Goal: Communication & Community: Participate in discussion

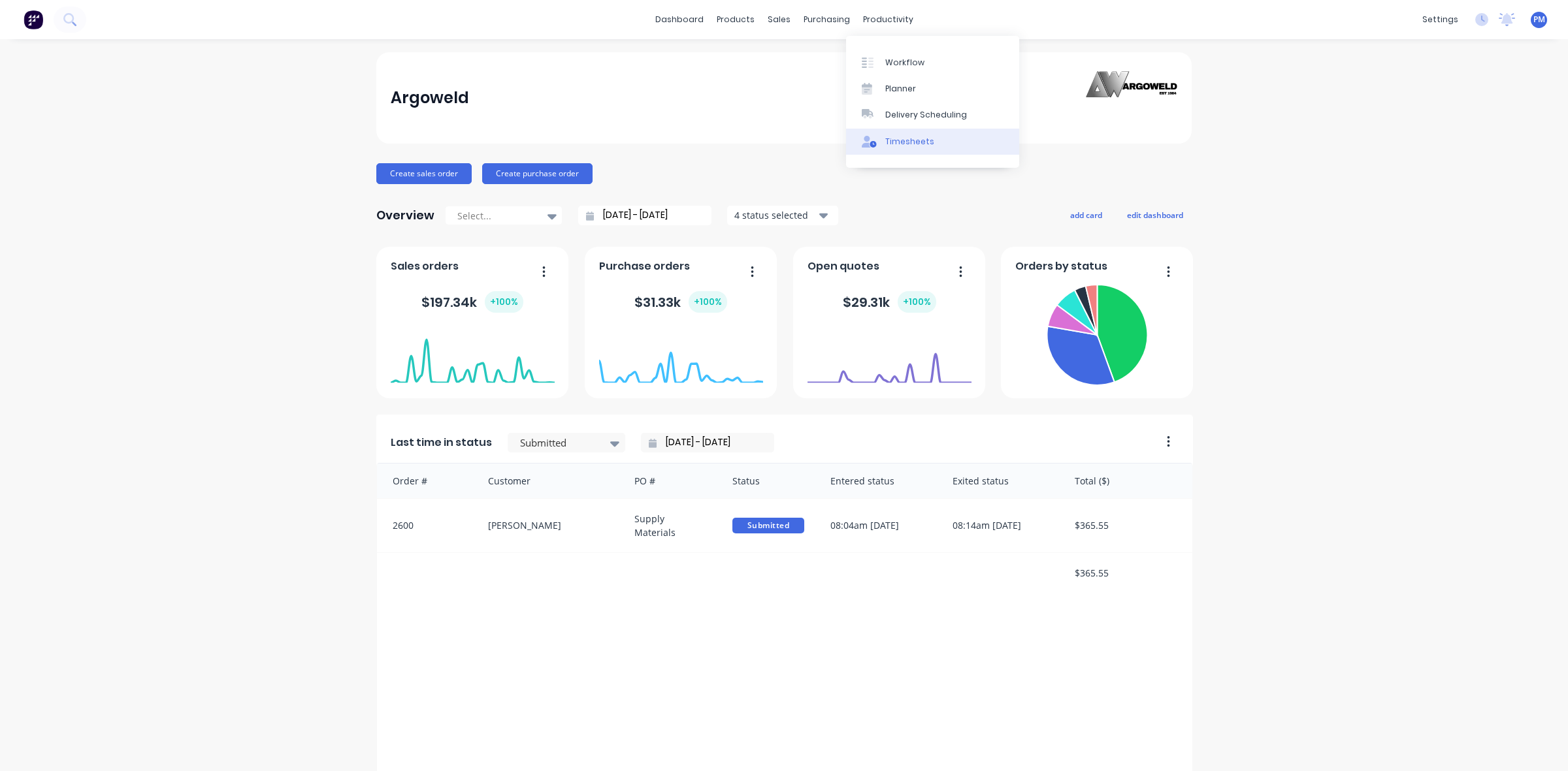
click at [895, 140] on div "Timesheets" at bounding box center [910, 142] width 49 height 11
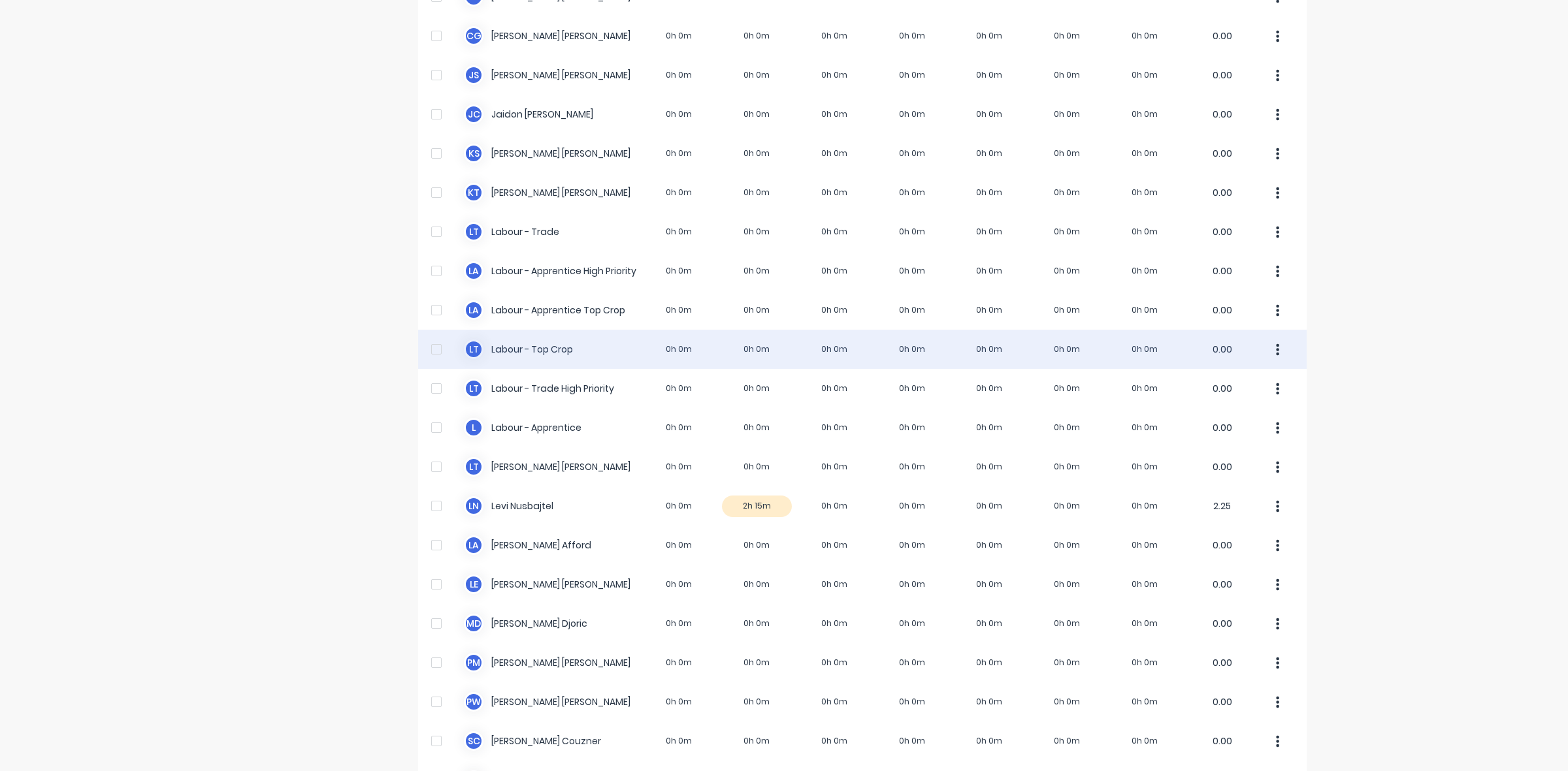
scroll to position [163, 0]
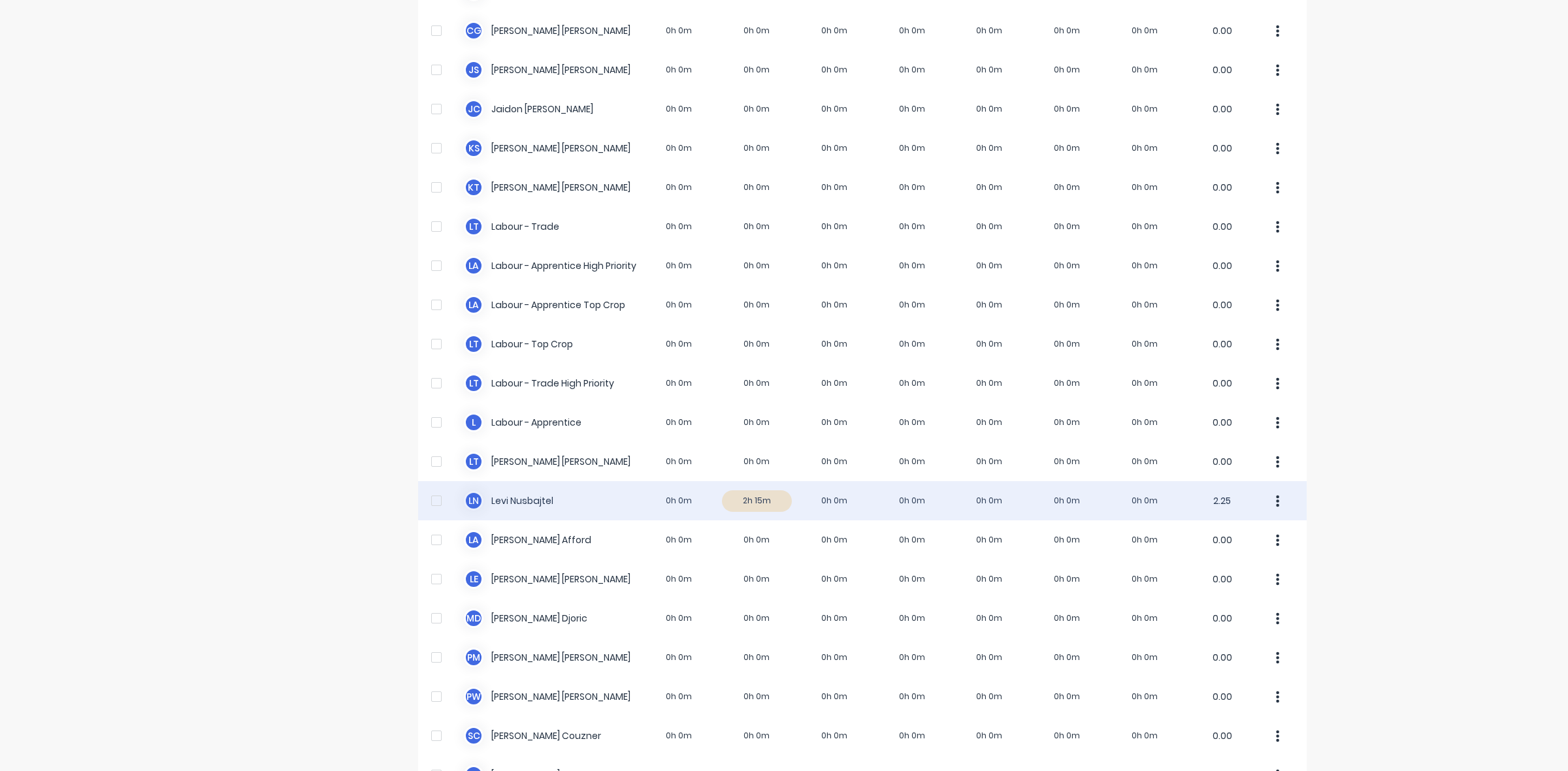
click at [766, 504] on div "[PERSON_NAME] Nusbajtel 0h 0m 2h 15m 0h 0m 0h 0m 0h 0m 0h 0m 0h 0m 2.25" at bounding box center [862, 501] width 889 height 39
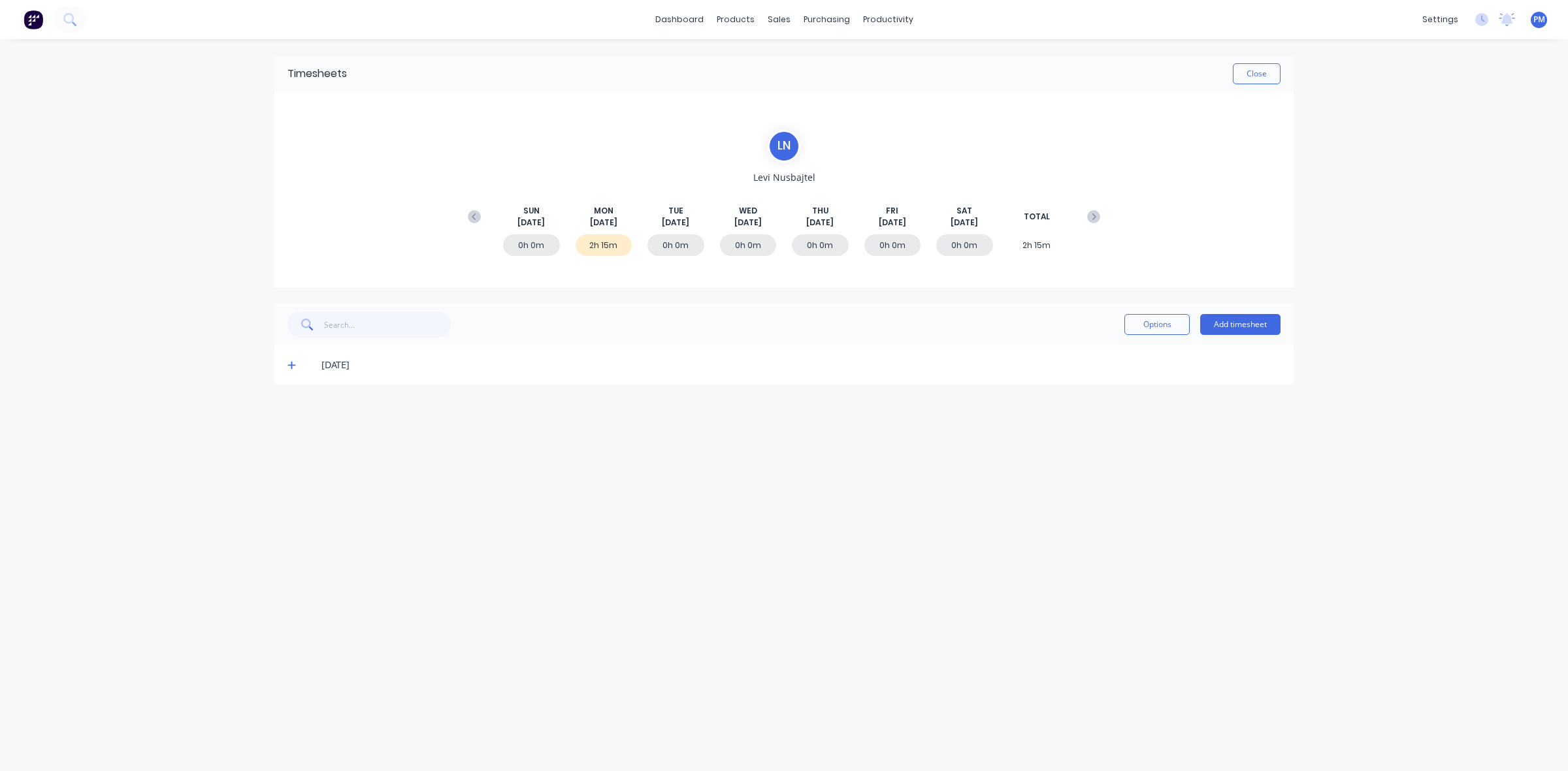
click at [292, 367] on icon at bounding box center [291, 365] width 8 height 9
click at [289, 367] on icon at bounding box center [291, 365] width 8 height 9
click at [917, 136] on div "Timesheets" at bounding box center [916, 142] width 49 height 11
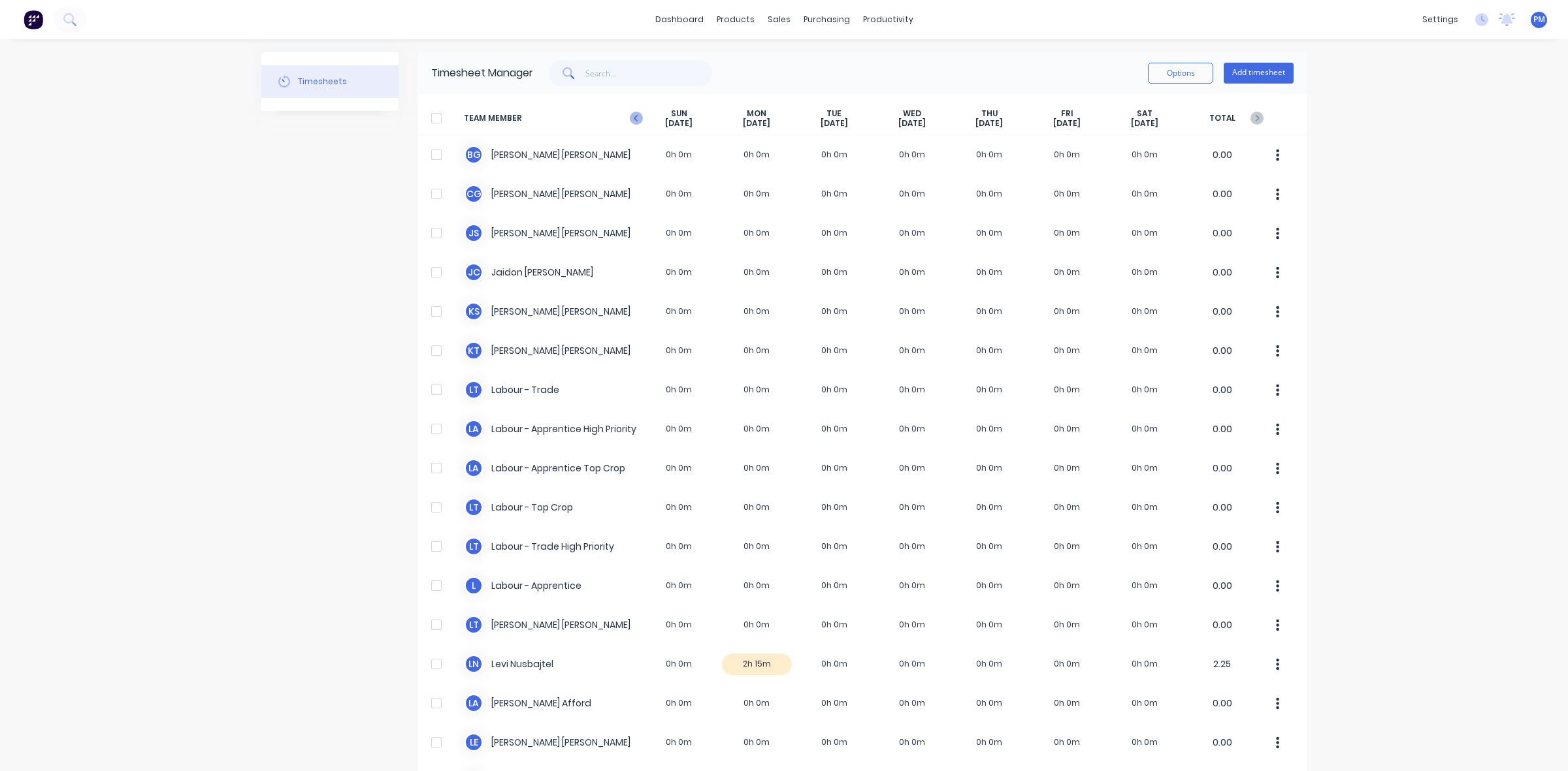
click at [632, 121] on icon at bounding box center [637, 118] width 13 height 13
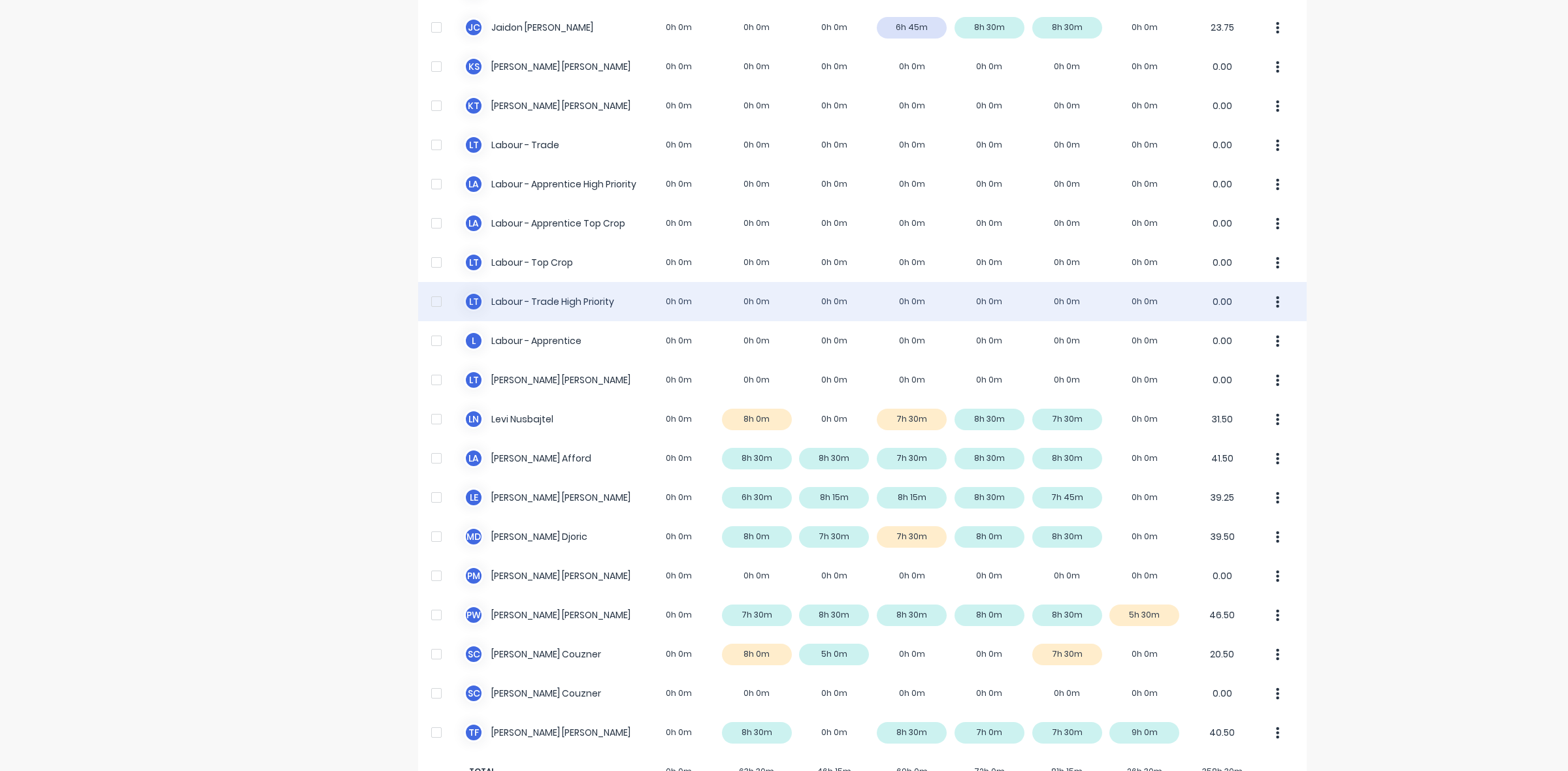
scroll to position [286, 0]
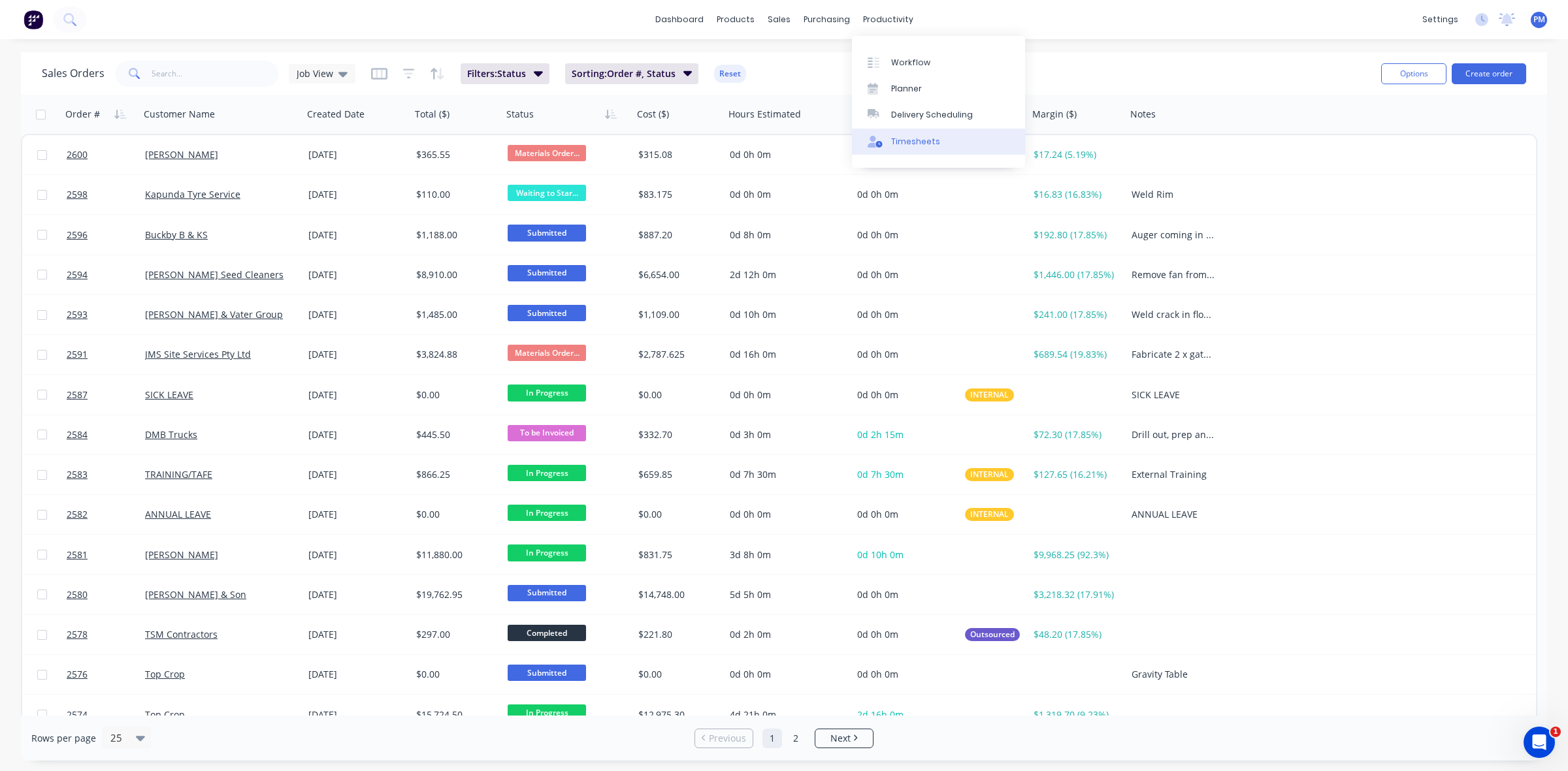
click at [894, 143] on div "Timesheets" at bounding box center [916, 142] width 49 height 11
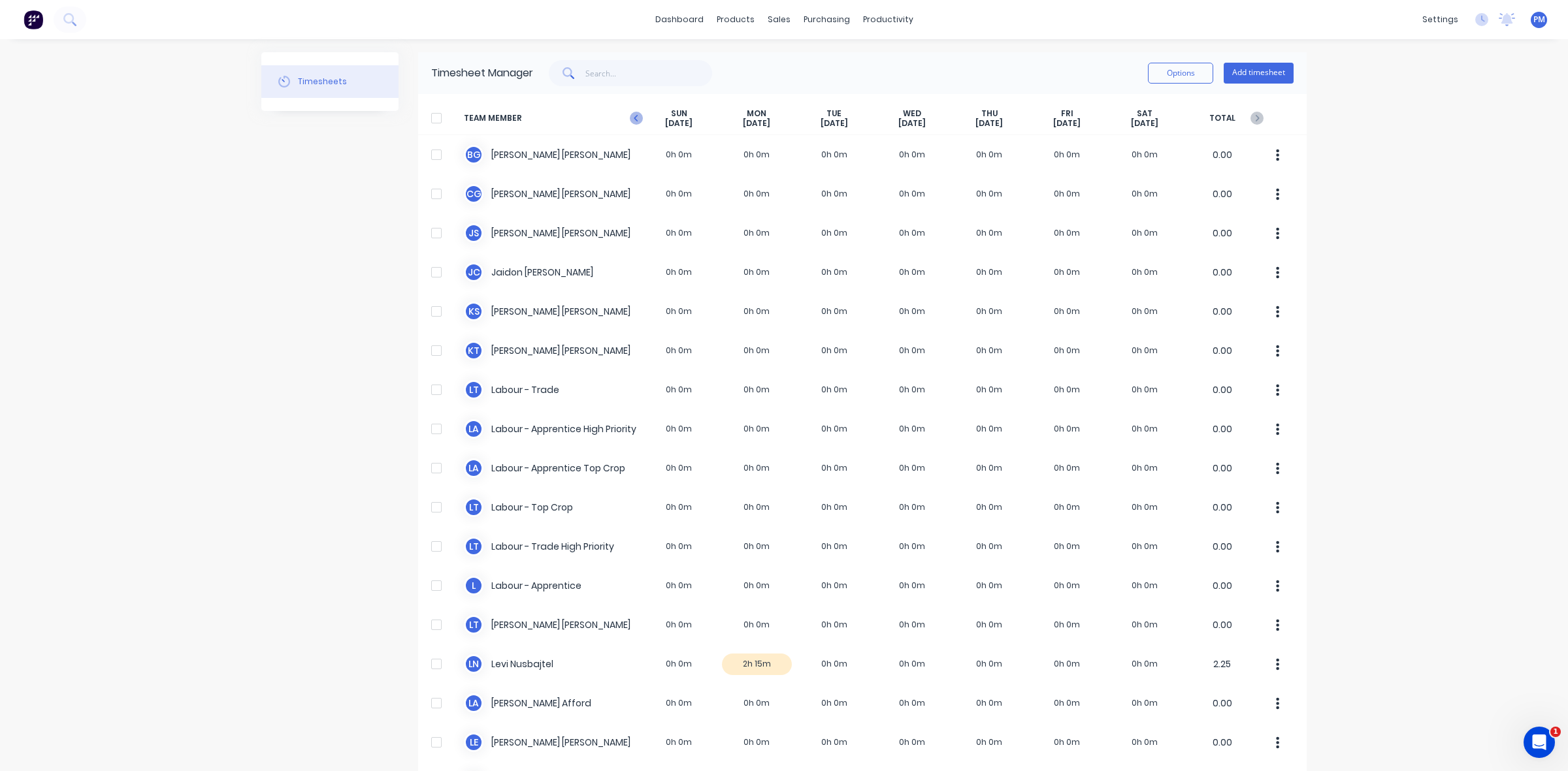
click at [633, 120] on icon at bounding box center [635, 118] width 4 height 7
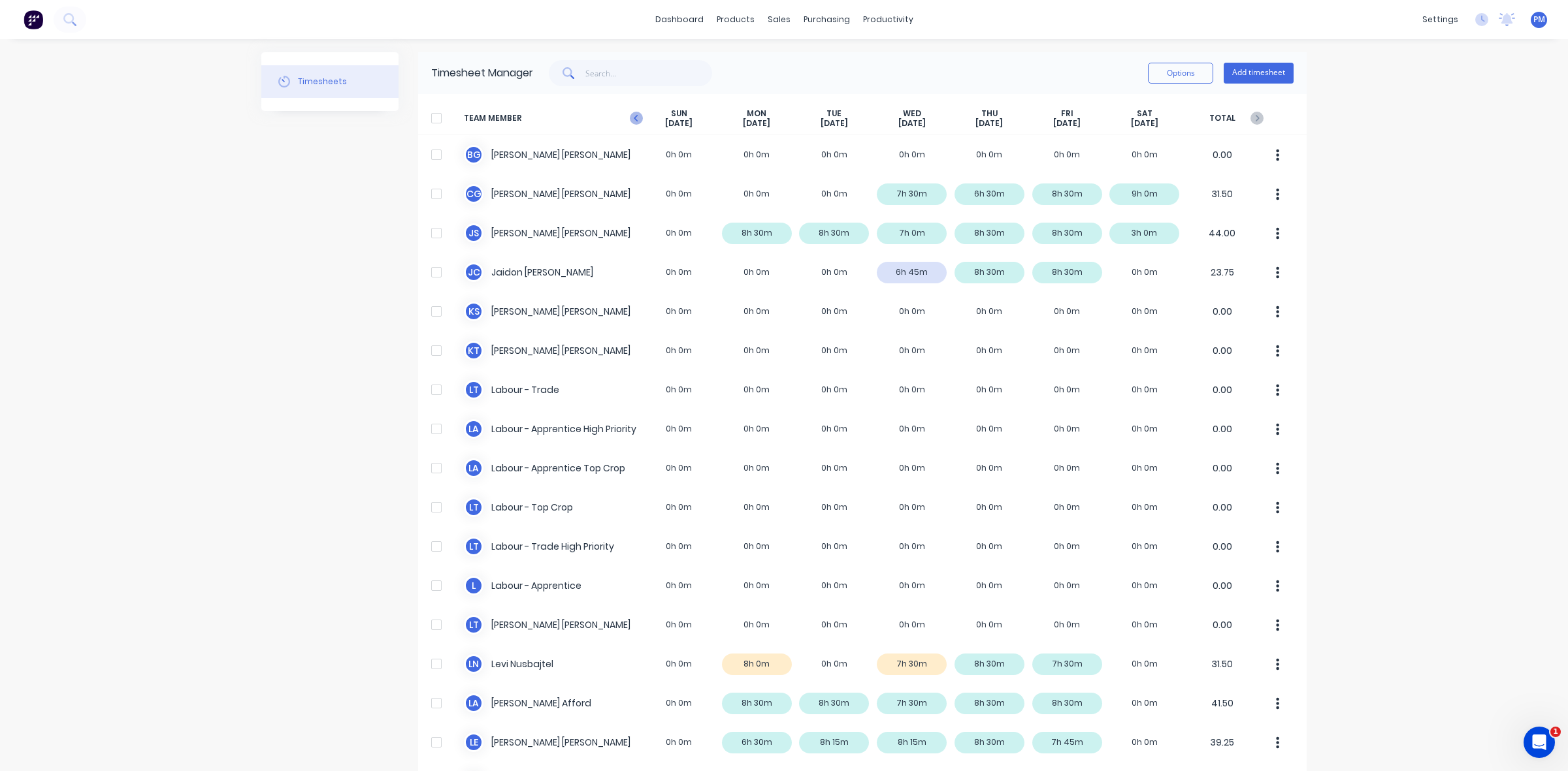
click at [631, 117] on icon at bounding box center [637, 118] width 13 height 13
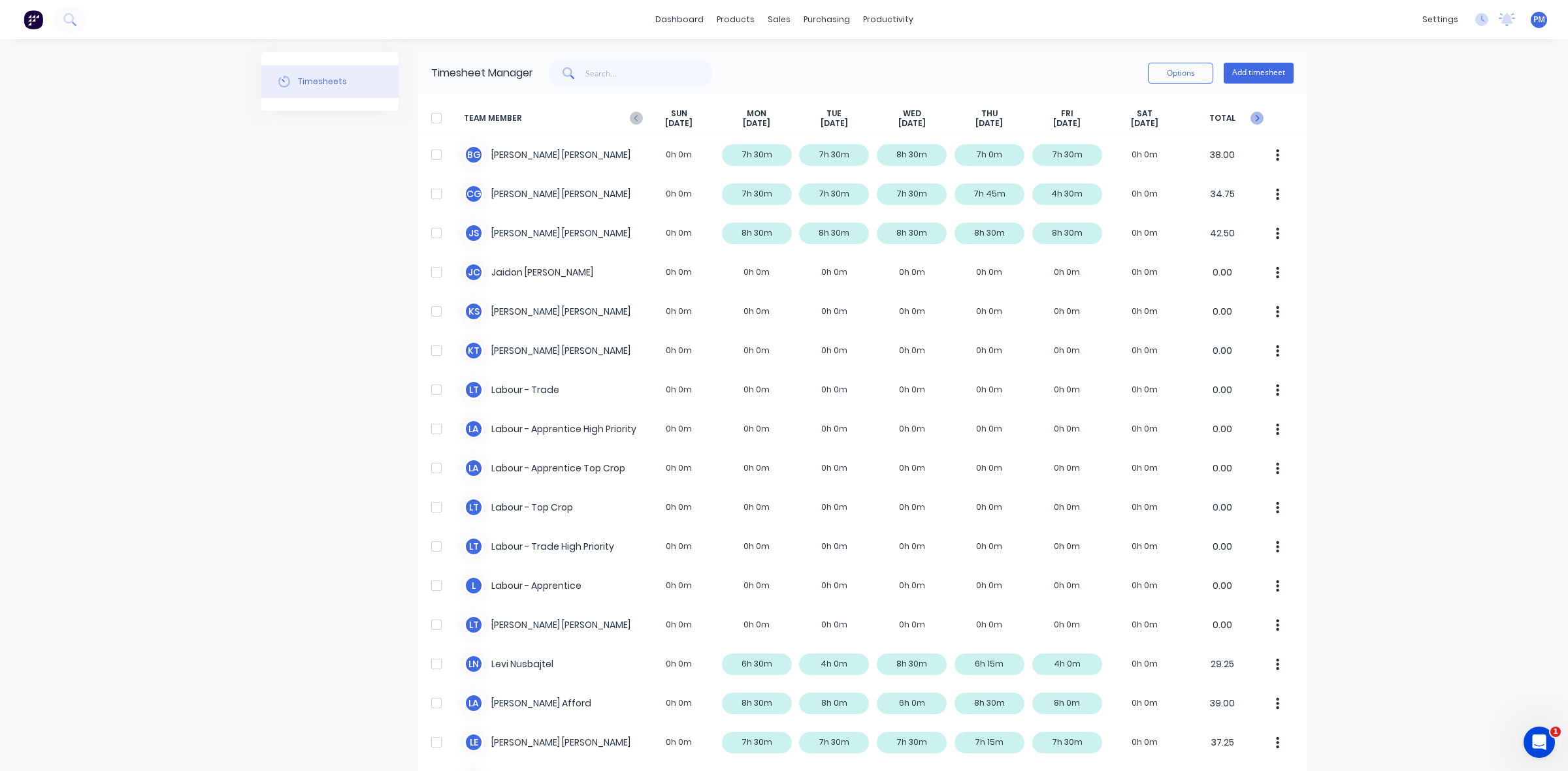
click at [1255, 120] on icon at bounding box center [1257, 118] width 4 height 7
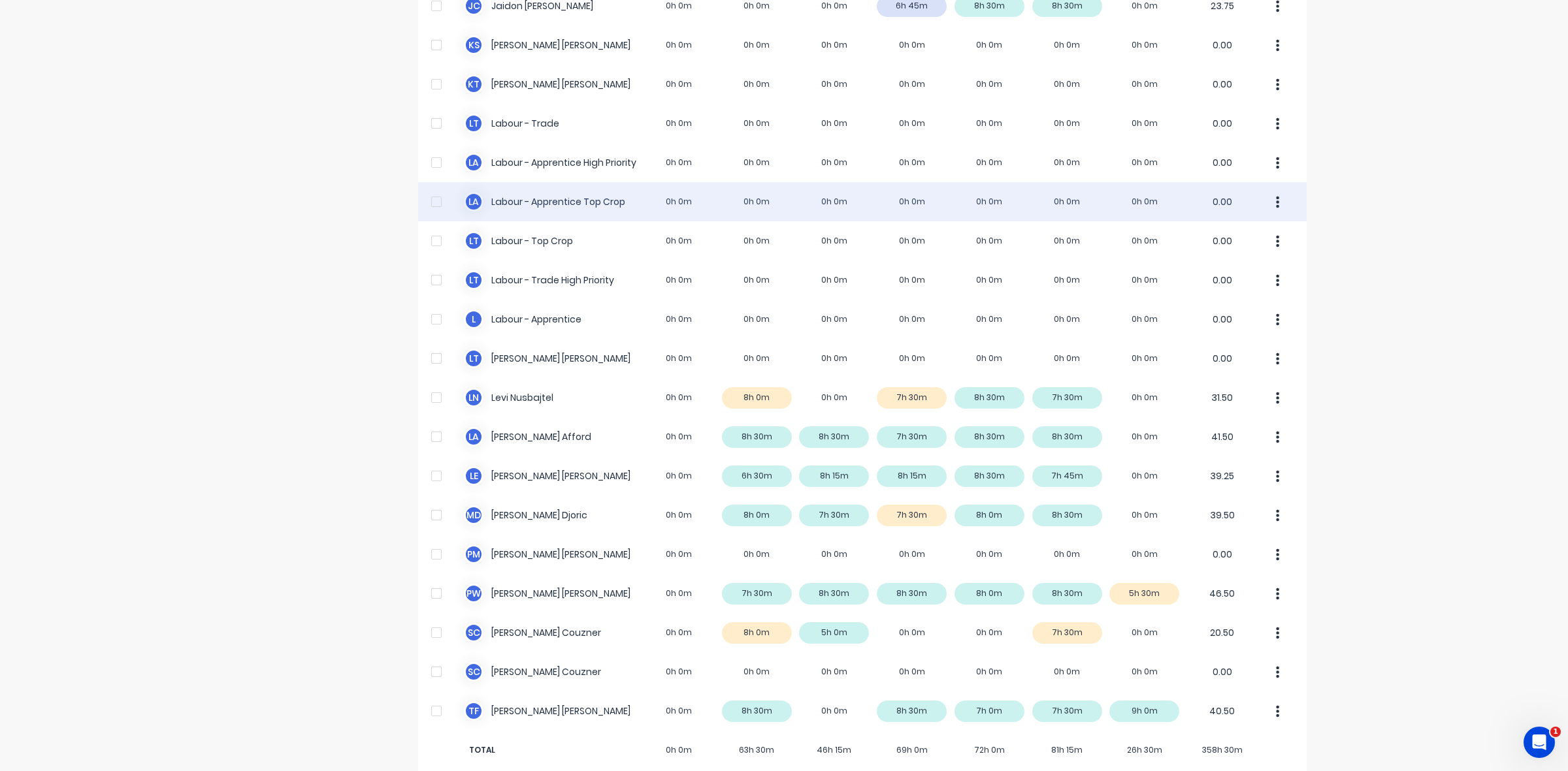
scroll to position [286, 0]
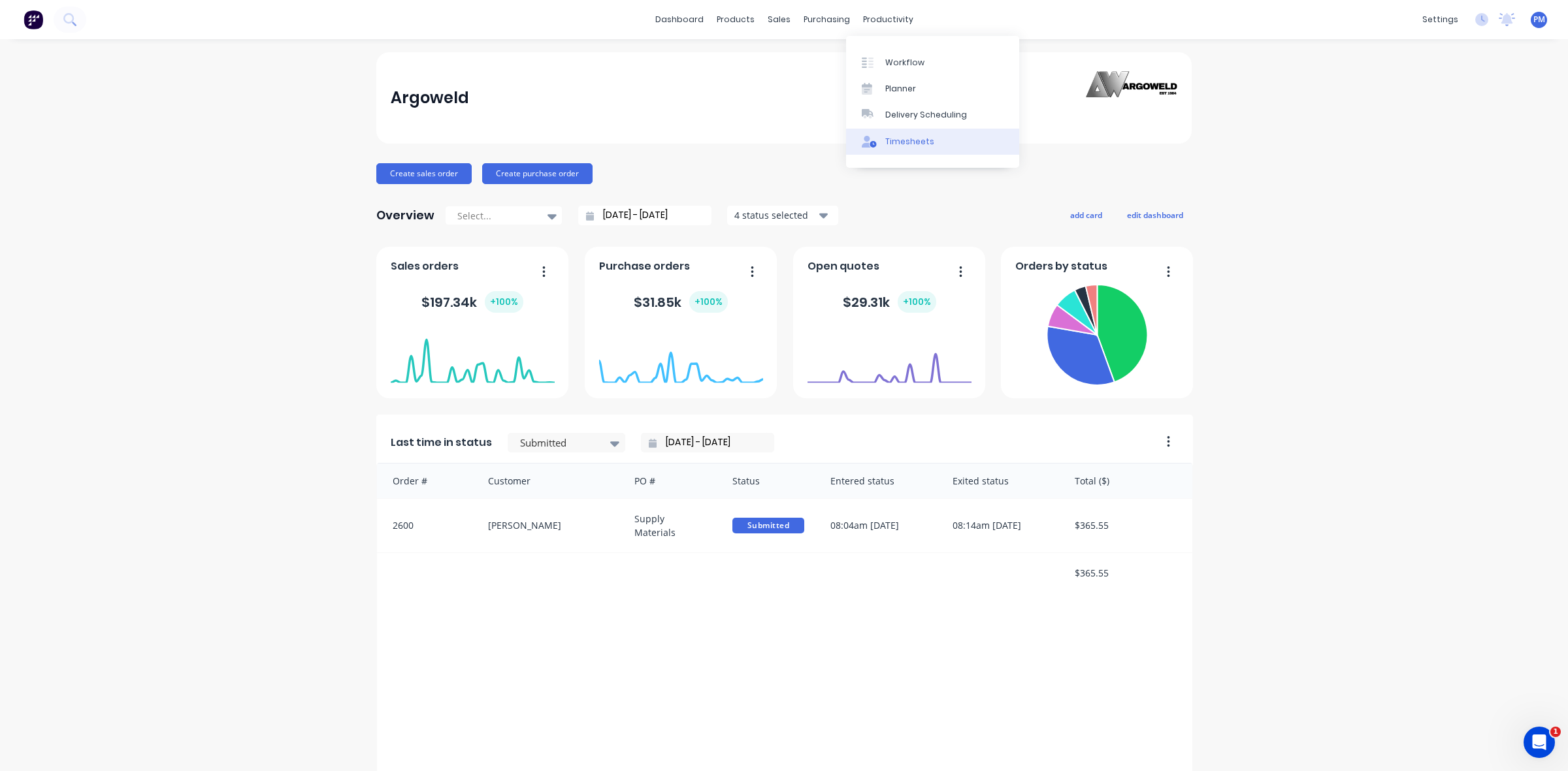
click at [899, 138] on div "Timesheets" at bounding box center [910, 142] width 49 height 11
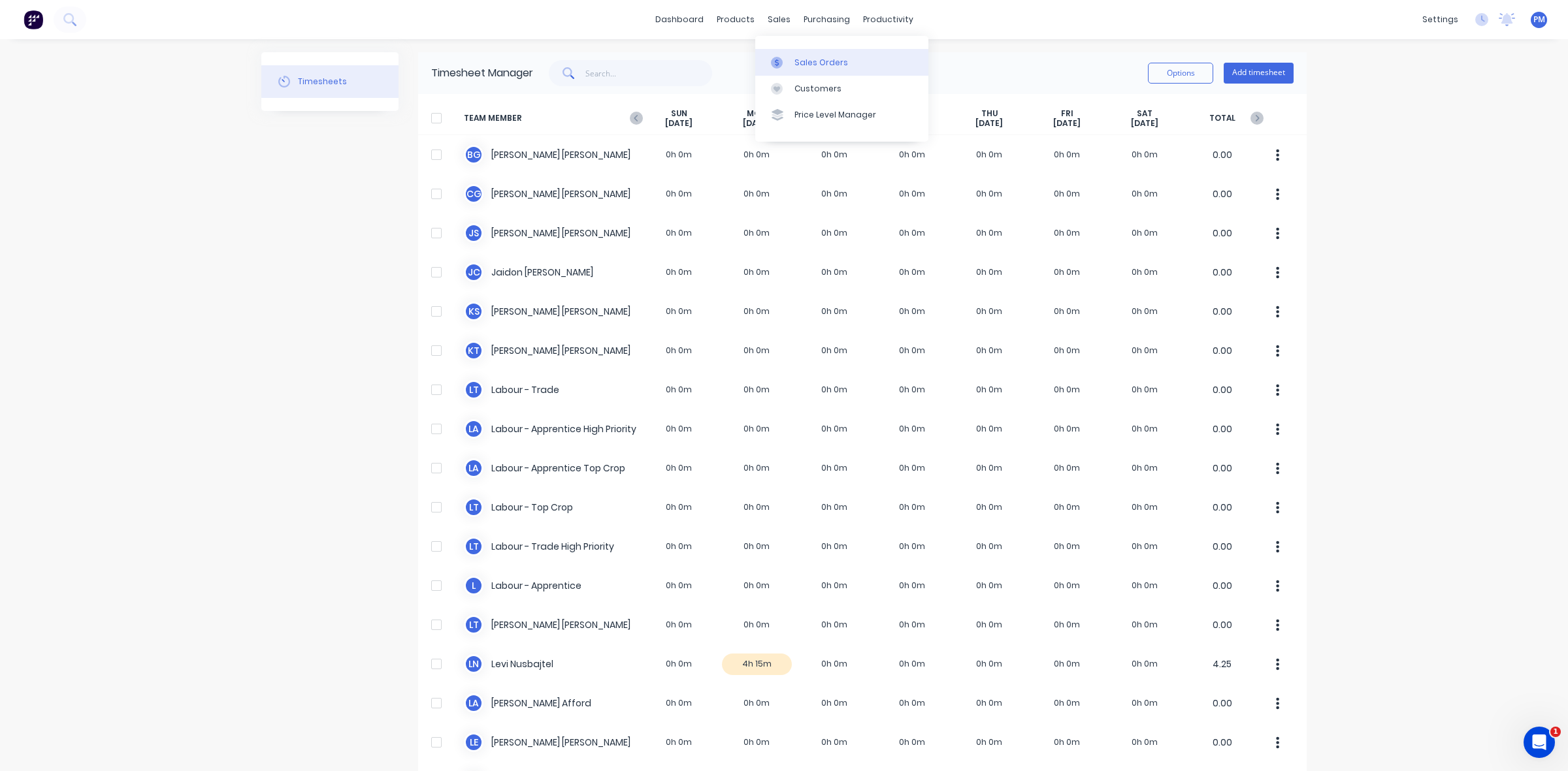
click at [807, 62] on div "Sales Orders" at bounding box center [821, 62] width 53 height 11
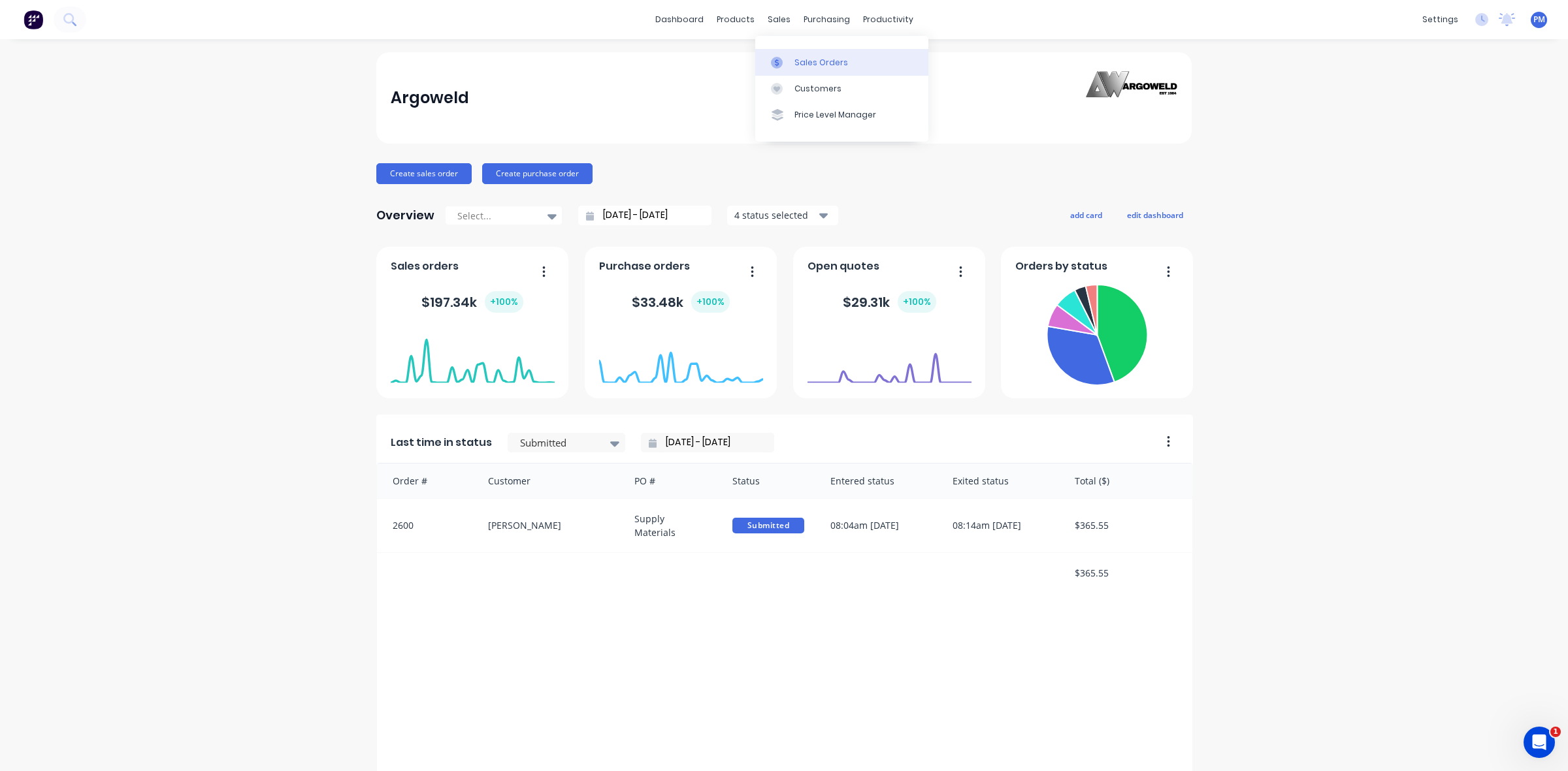
click at [805, 62] on div "Sales Orders" at bounding box center [821, 62] width 53 height 11
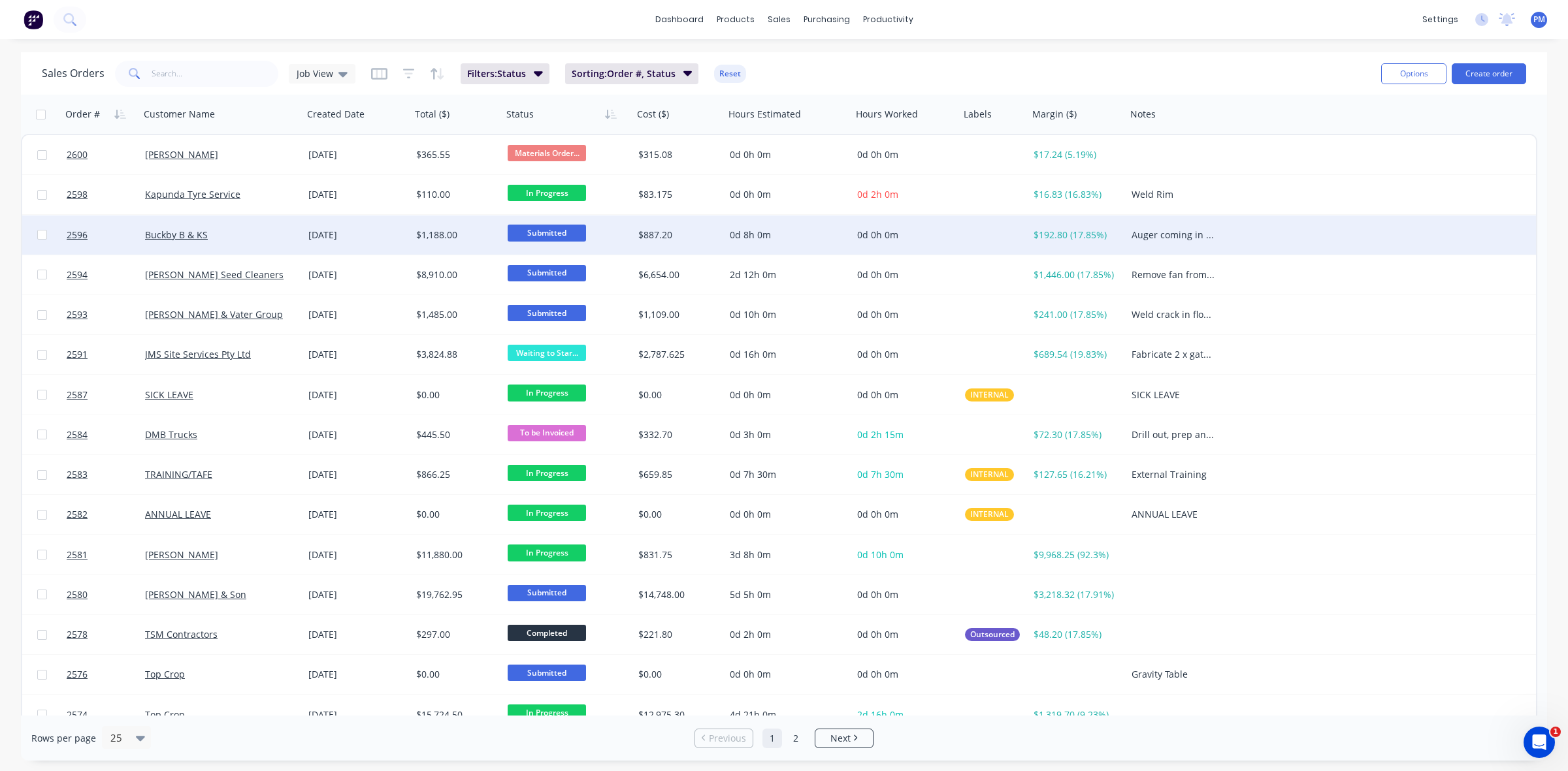
click at [253, 237] on div "Buckby B & KS" at bounding box center [217, 235] width 145 height 13
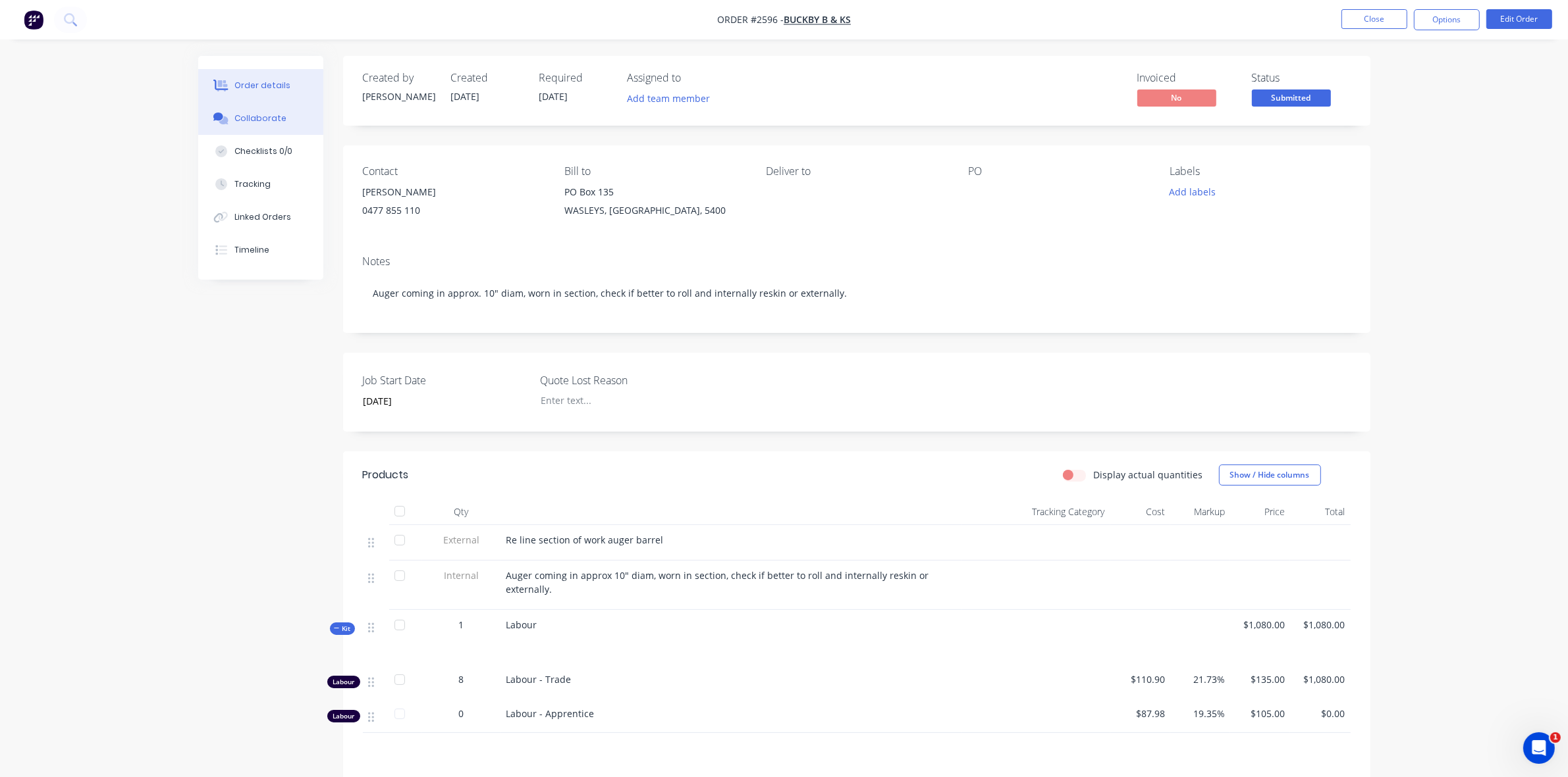
click at [265, 121] on div "Collaborate" at bounding box center [260, 118] width 52 height 12
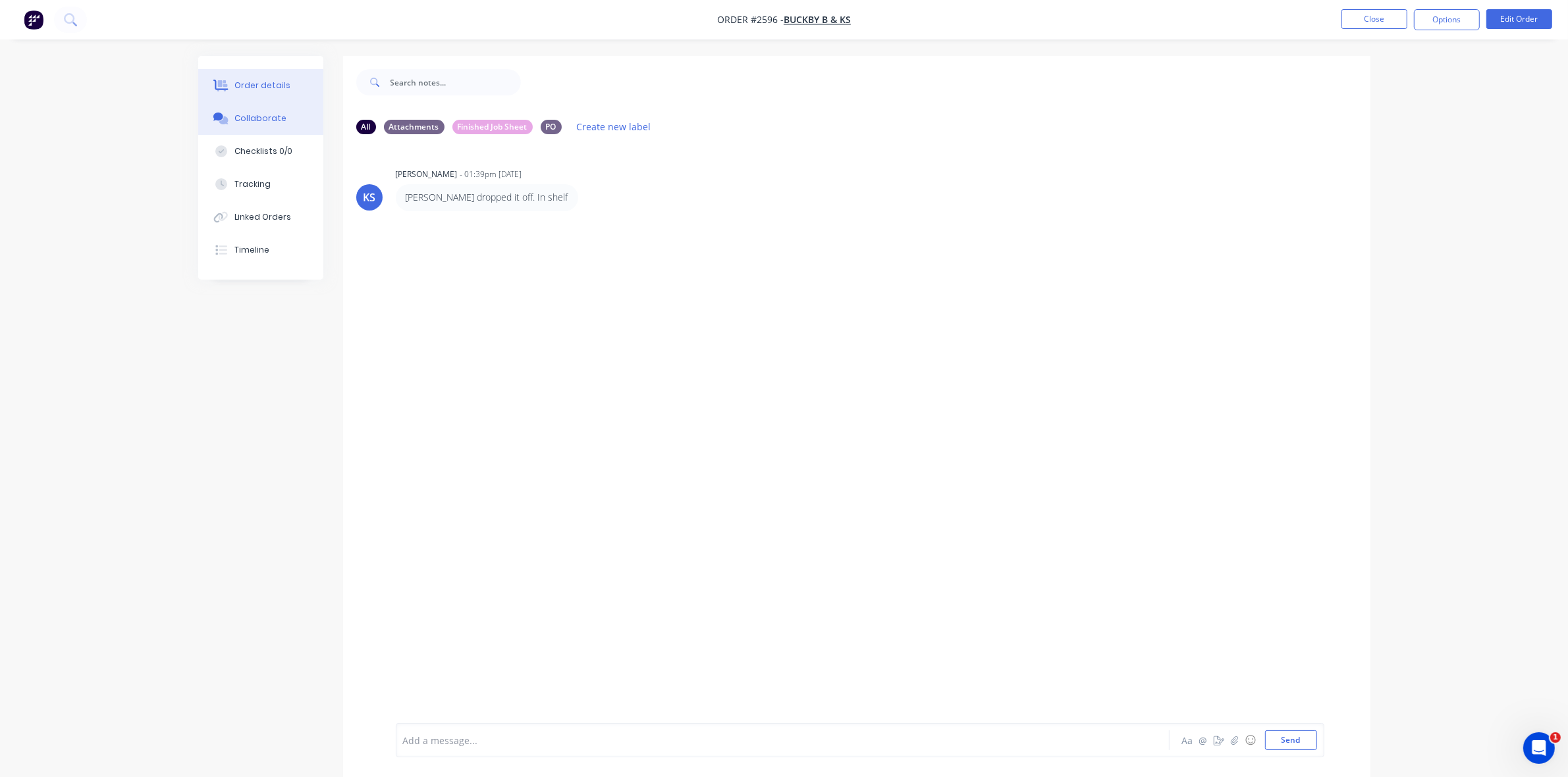
click at [264, 87] on div "Order details" at bounding box center [262, 85] width 56 height 12
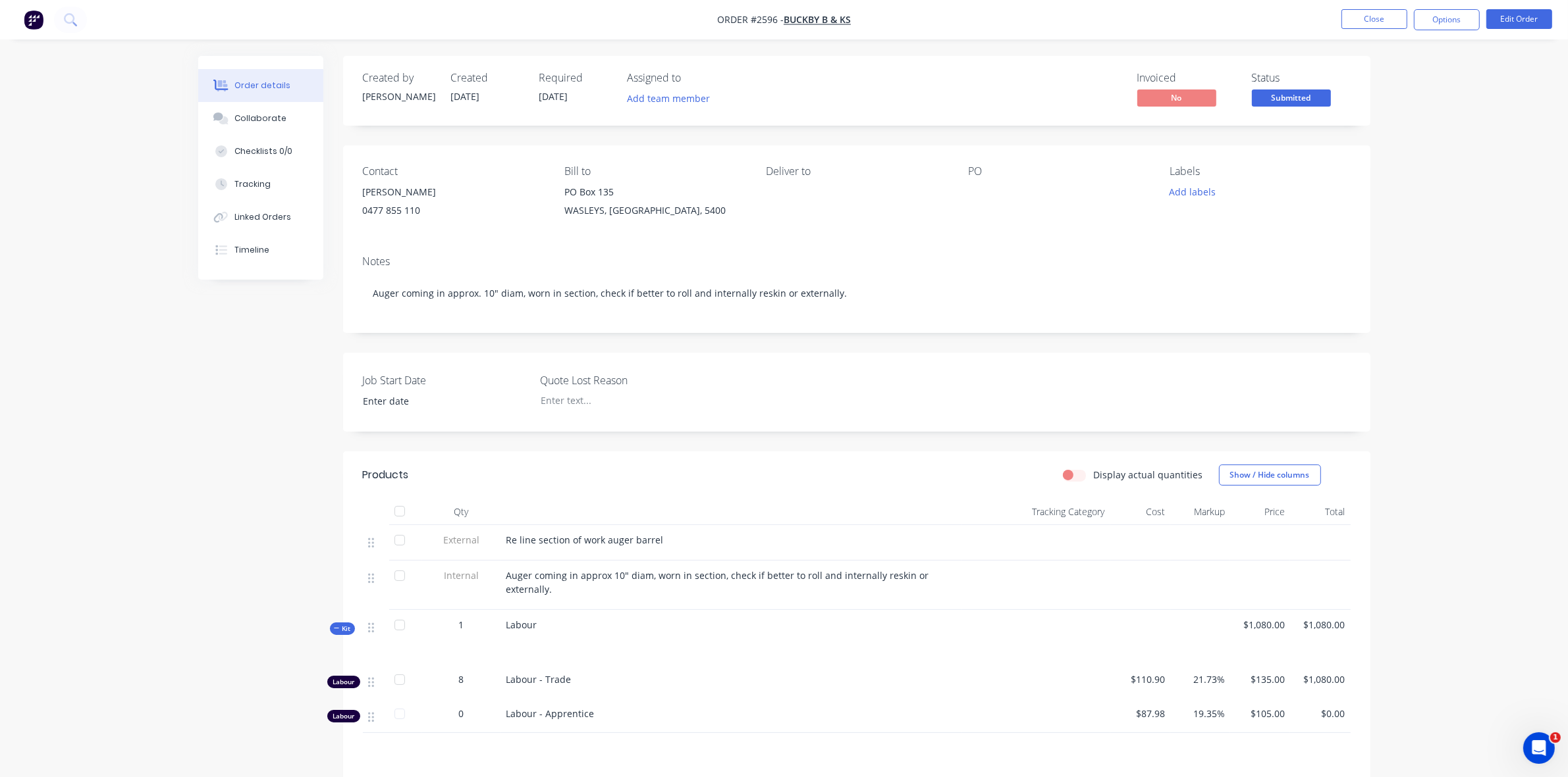
type input "21/08/2025"
click at [259, 122] on div "Collaborate" at bounding box center [260, 118] width 52 height 12
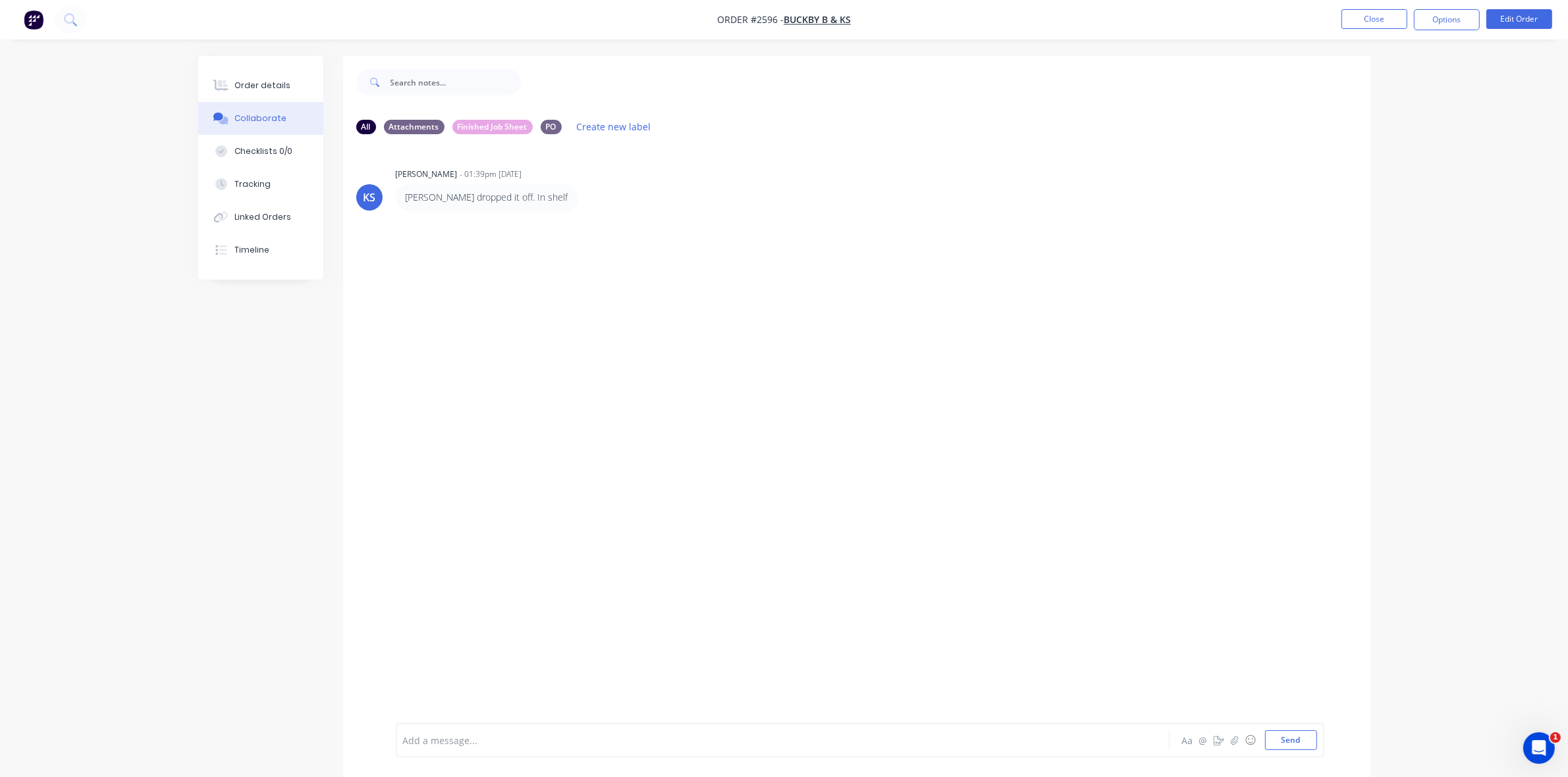
click at [442, 735] on div at bounding box center [746, 741] width 685 height 14
click at [433, 736] on span "Spoke o Connor" at bounding box center [455, 741] width 103 height 12
click at [494, 741] on div "Spoke to Connor" at bounding box center [746, 741] width 685 height 14
click at [1281, 738] on button "Send" at bounding box center [1291, 741] width 52 height 20
click at [276, 86] on div "Order details" at bounding box center [262, 85] width 56 height 12
